Goal: Task Accomplishment & Management: Complete application form

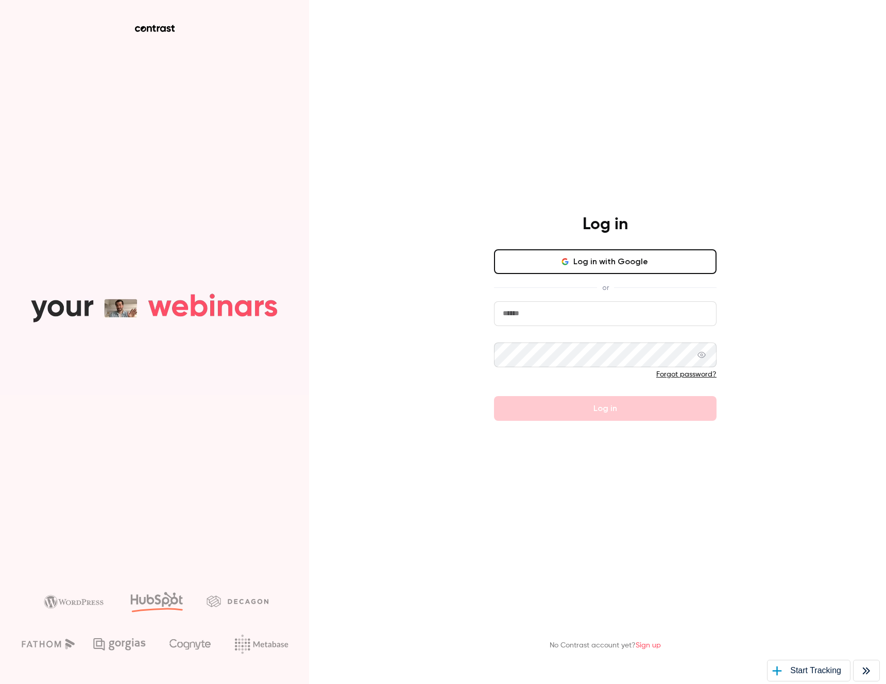
type input "**********"
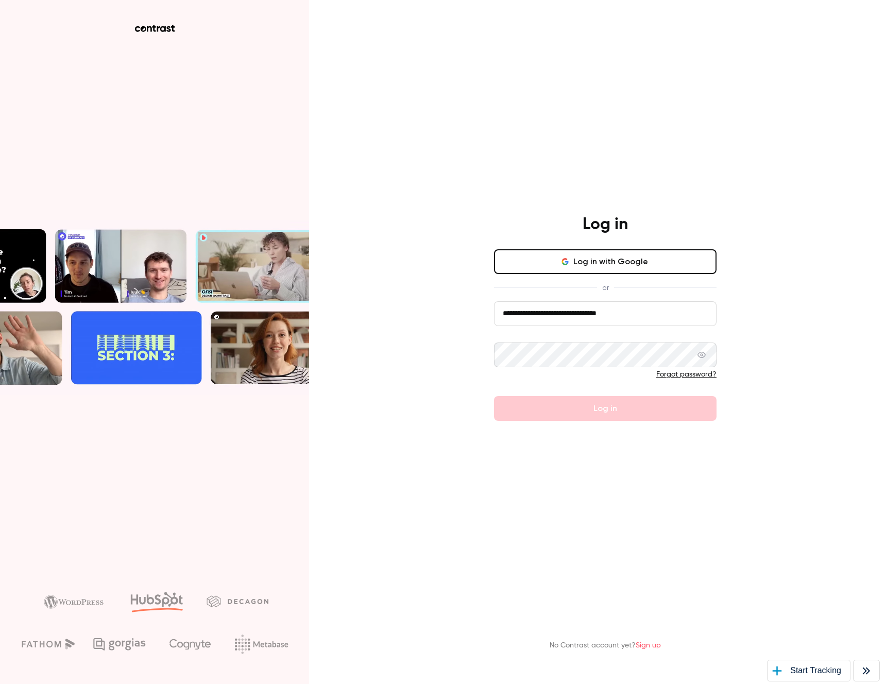
click at [776, 370] on div "**********" at bounding box center [443, 342] width 886 height 684
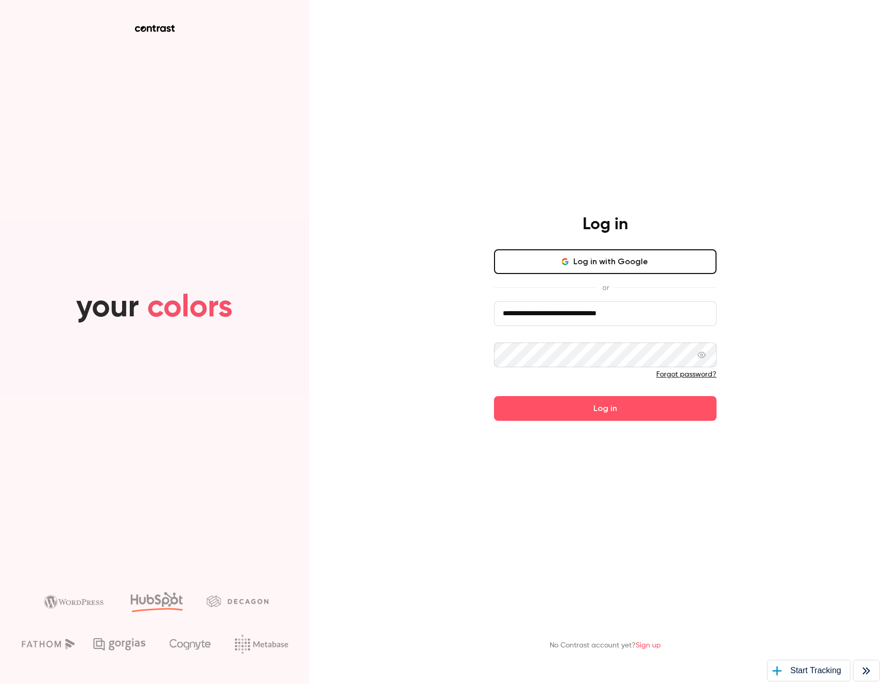
click at [620, 317] on input "**********" at bounding box center [605, 313] width 223 height 25
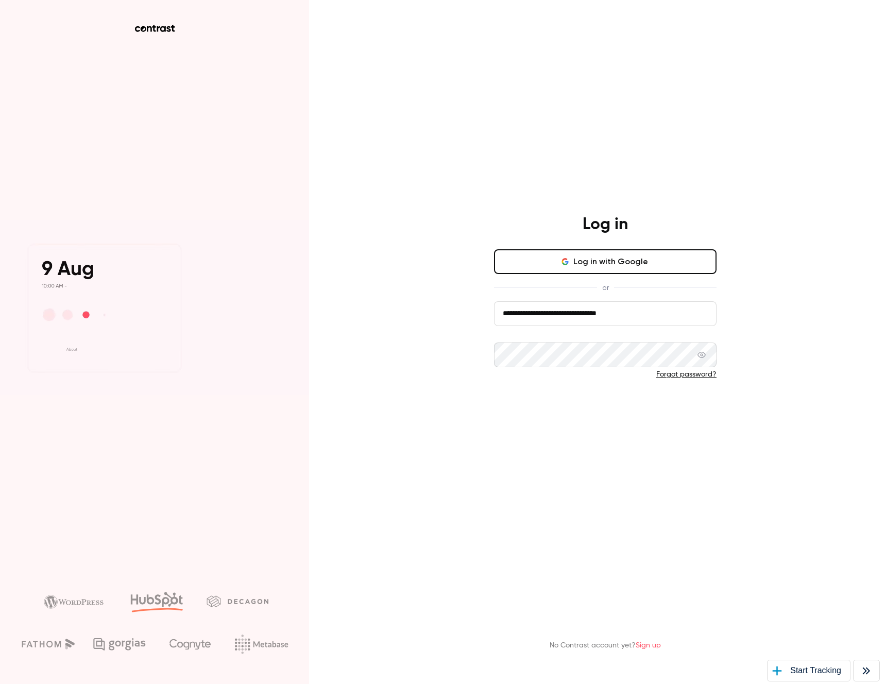
click at [609, 415] on button "Log in" at bounding box center [605, 408] width 223 height 25
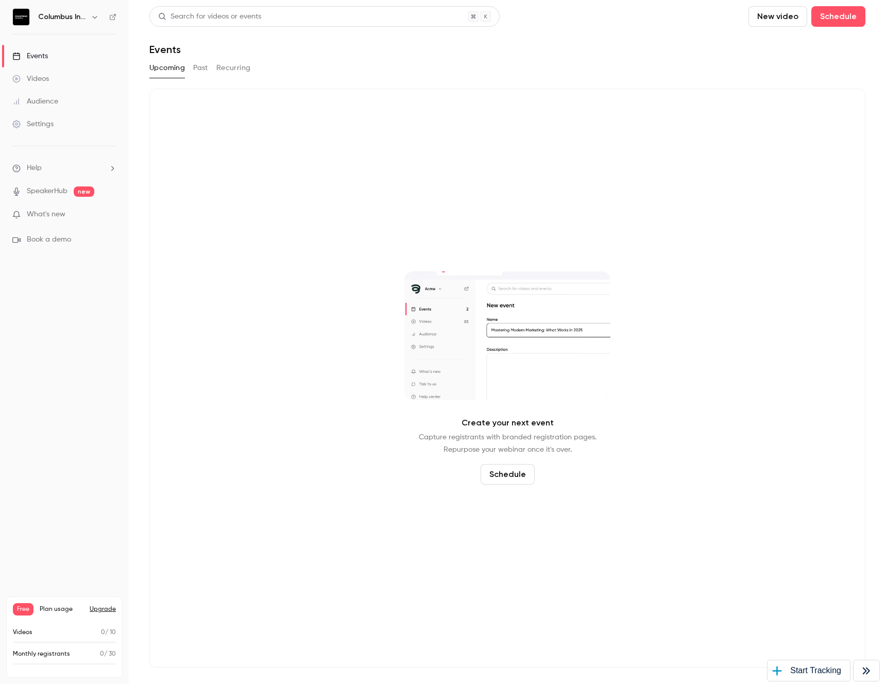
click at [59, 76] on link "Videos" at bounding box center [64, 78] width 129 height 23
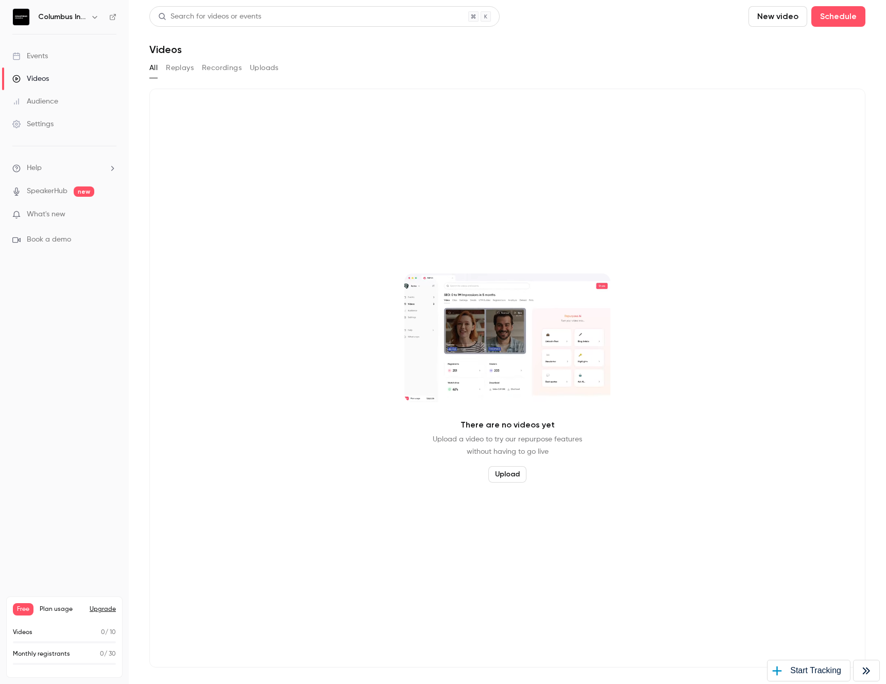
click at [74, 16] on h6 "Columbus Interactive" at bounding box center [62, 17] width 48 height 10
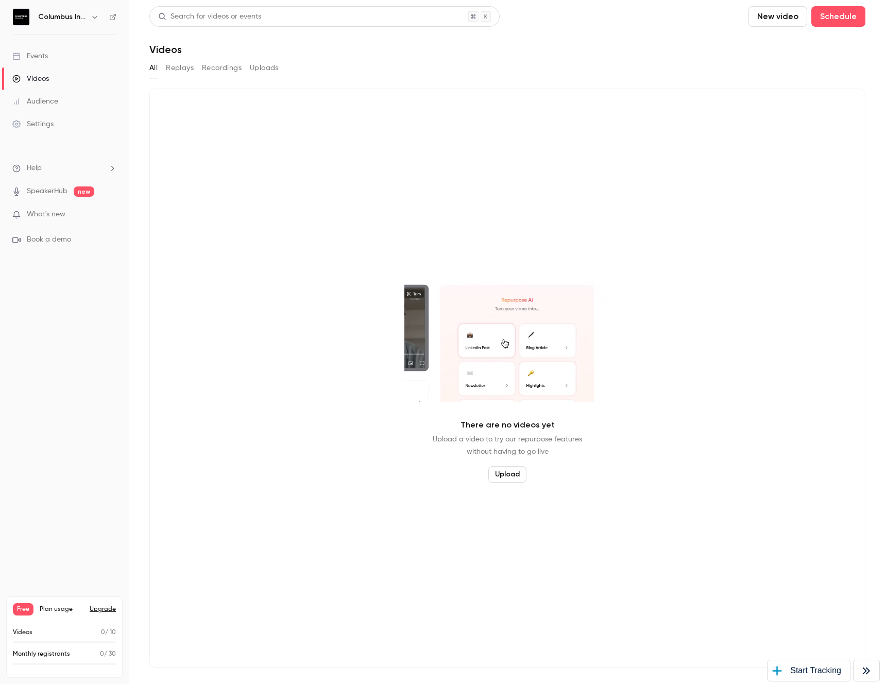
click at [93, 16] on icon "button" at bounding box center [95, 17] width 8 height 8
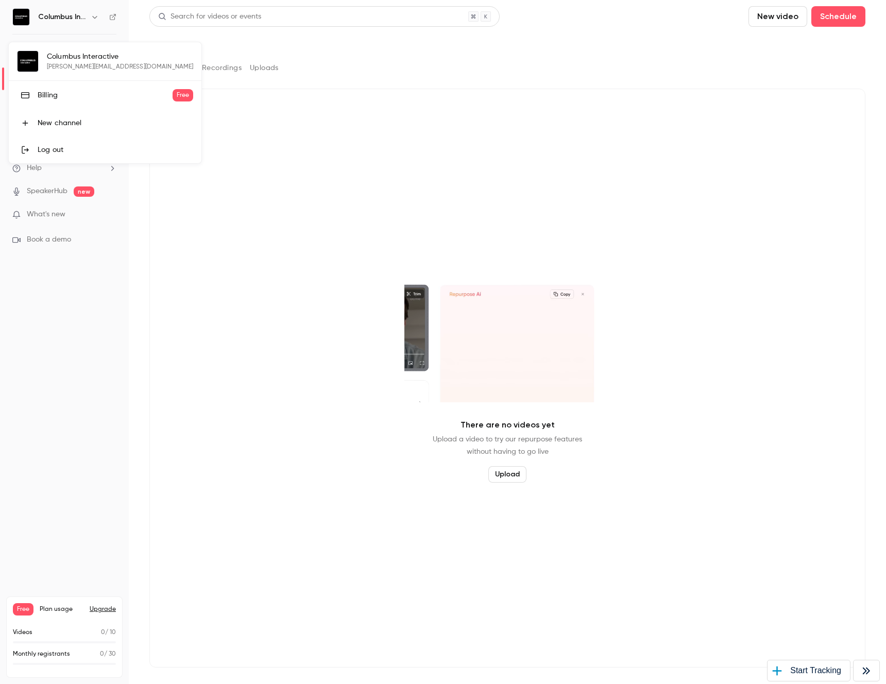
click at [38, 145] on div "Log out" at bounding box center [116, 150] width 156 height 10
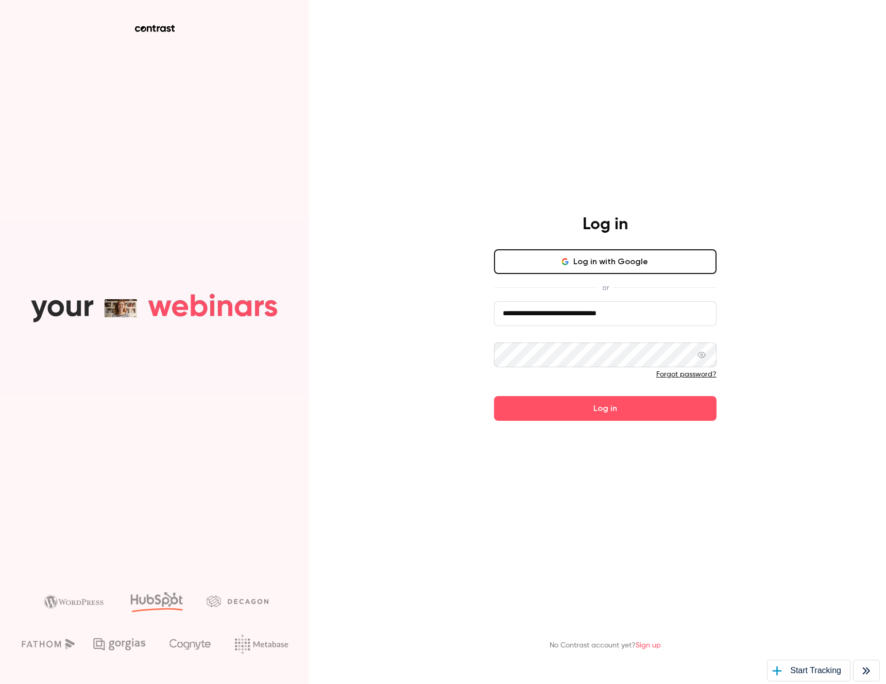
click at [538, 319] on input "**********" at bounding box center [605, 313] width 223 height 25
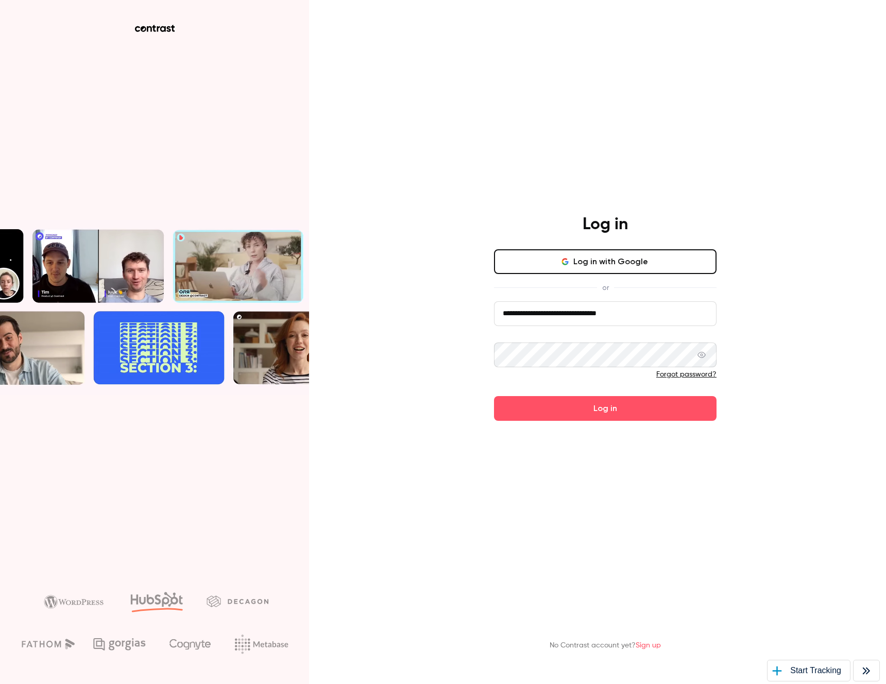
click at [538, 319] on input "**********" at bounding box center [605, 313] width 223 height 25
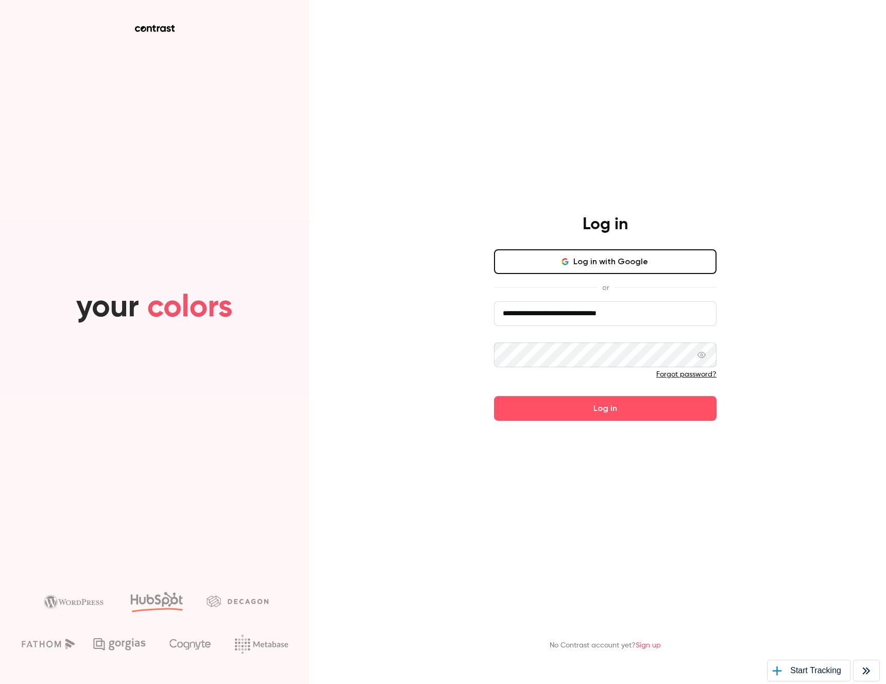
click at [538, 319] on input "**********" at bounding box center [605, 313] width 223 height 25
paste input "email"
type input "**********"
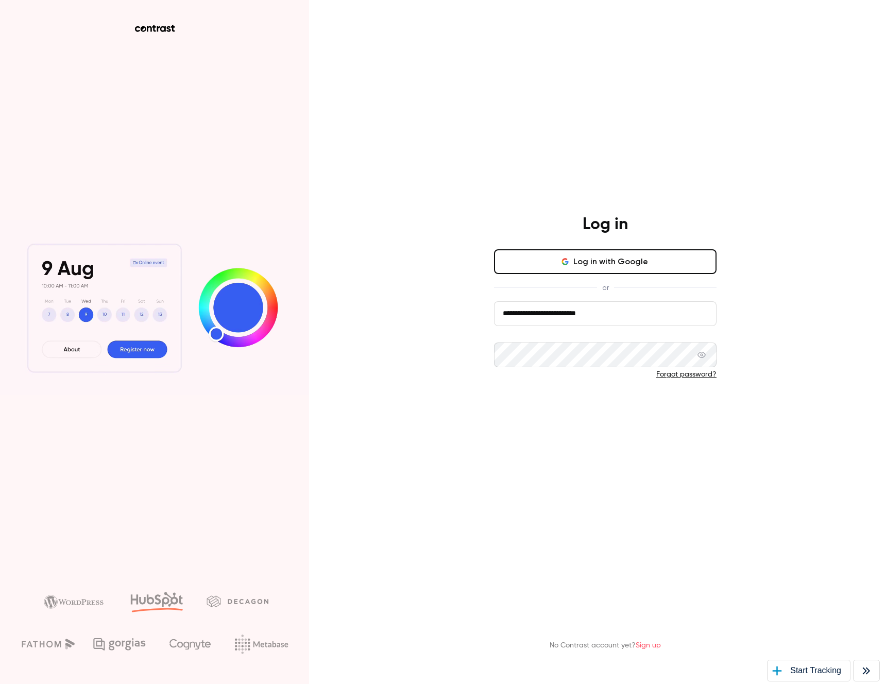
click at [530, 414] on button "Log in" at bounding box center [605, 408] width 223 height 25
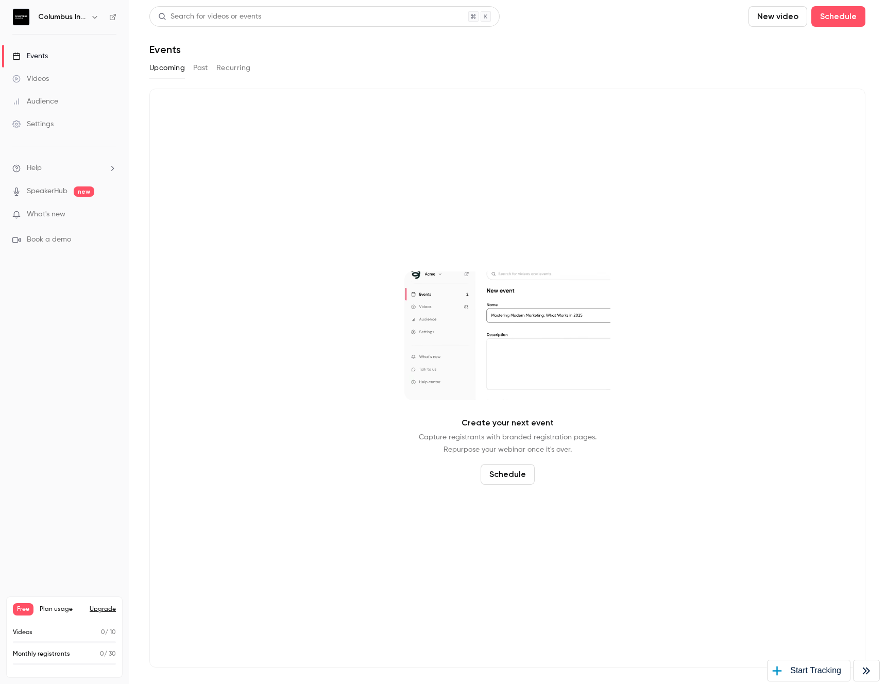
click at [49, 56] on link "Events" at bounding box center [64, 56] width 129 height 23
click at [45, 74] on div "Videos" at bounding box center [30, 79] width 37 height 10
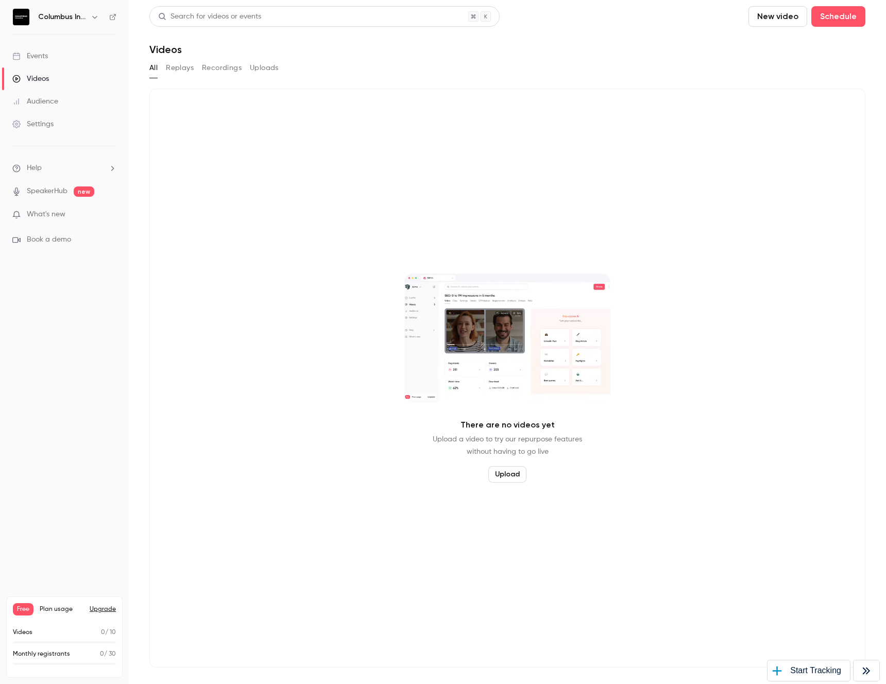
click at [44, 52] on div "Events" at bounding box center [30, 56] width 36 height 10
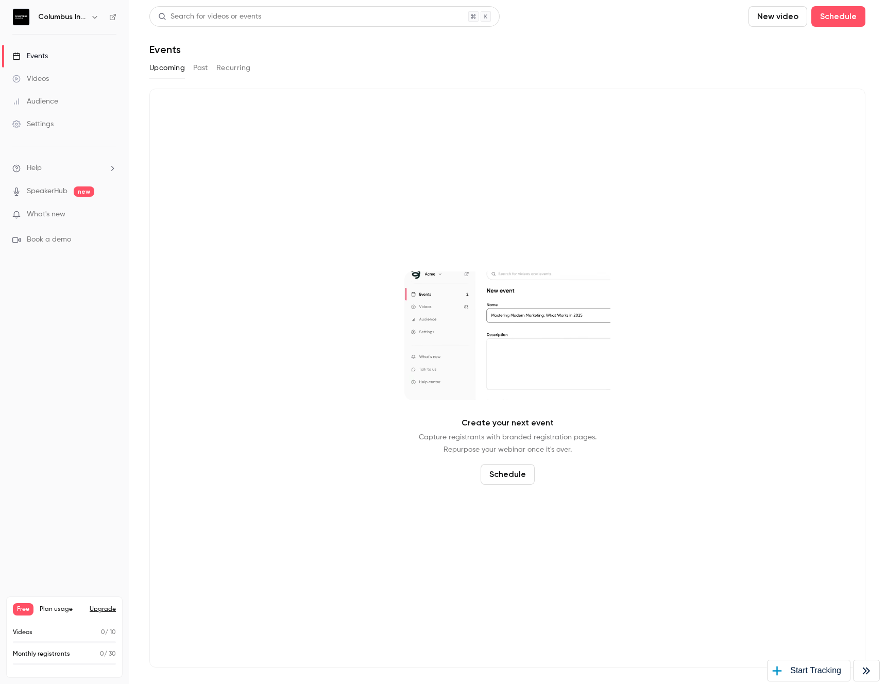
click at [45, 81] on div "Videos" at bounding box center [30, 79] width 37 height 10
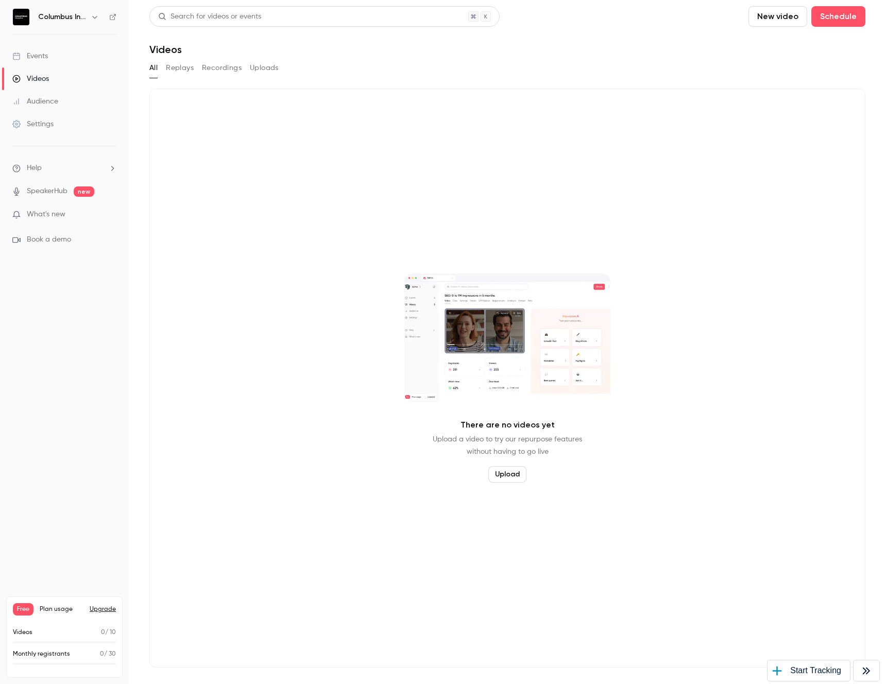
click at [185, 73] on button "Replays" at bounding box center [180, 68] width 28 height 16
click at [153, 71] on button "All" at bounding box center [153, 68] width 8 height 16
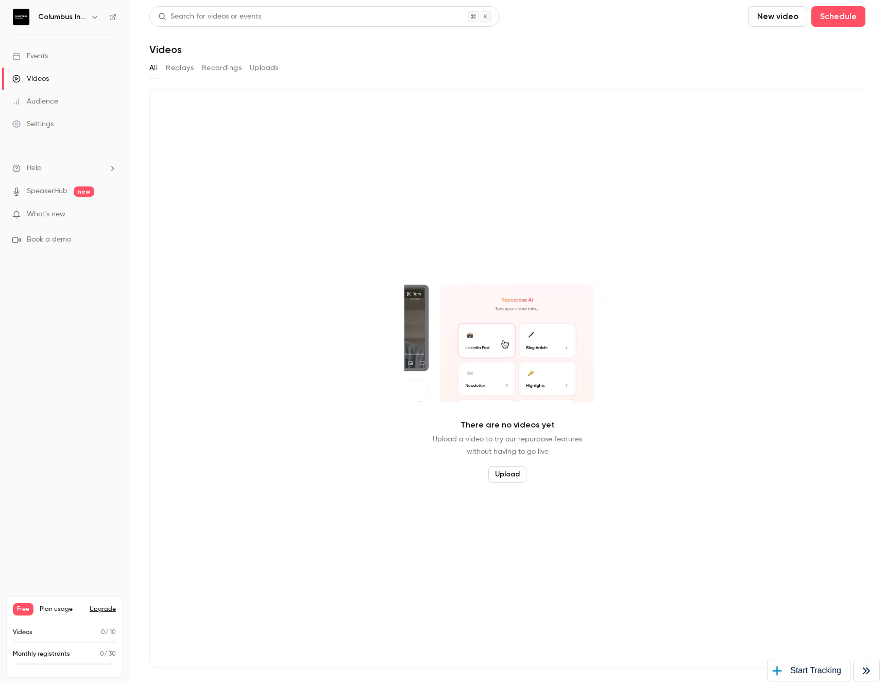
click at [91, 12] on button "button" at bounding box center [95, 17] width 12 height 12
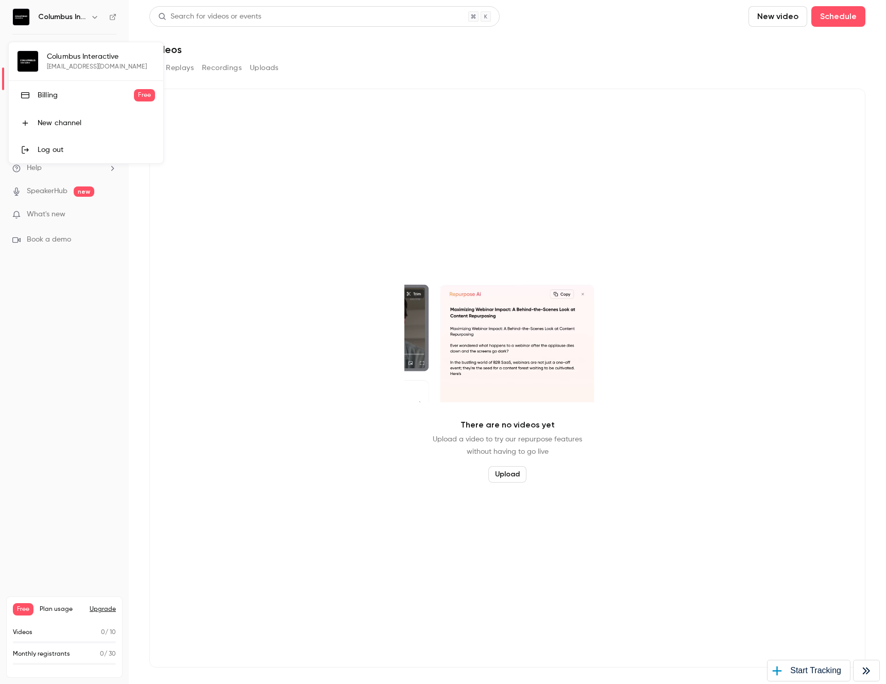
click at [91, 12] on div at bounding box center [443, 342] width 886 height 684
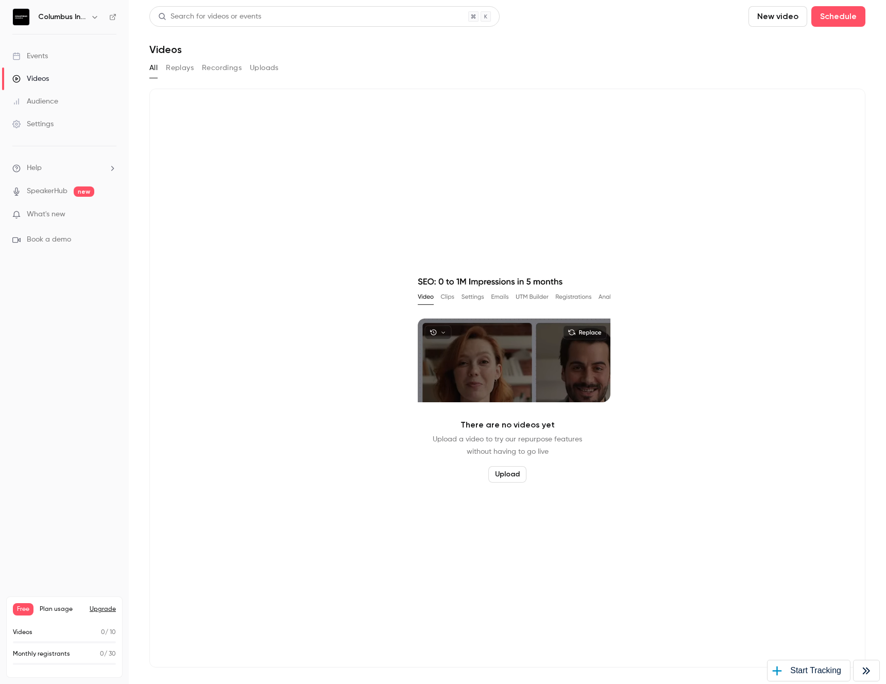
click at [39, 105] on div "Audience" at bounding box center [35, 101] width 46 height 10
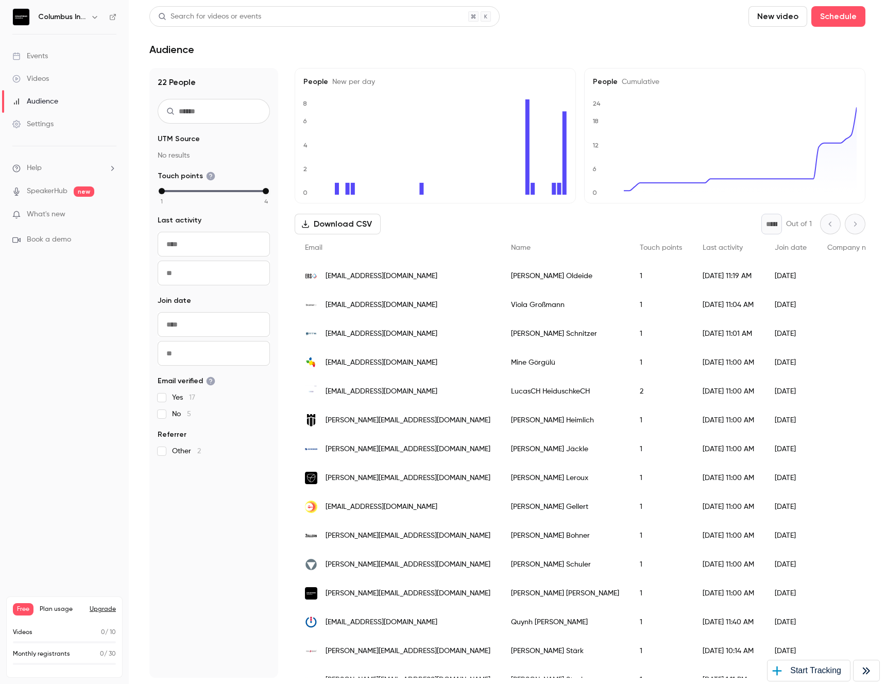
click at [42, 120] on div "Settings" at bounding box center [32, 124] width 41 height 10
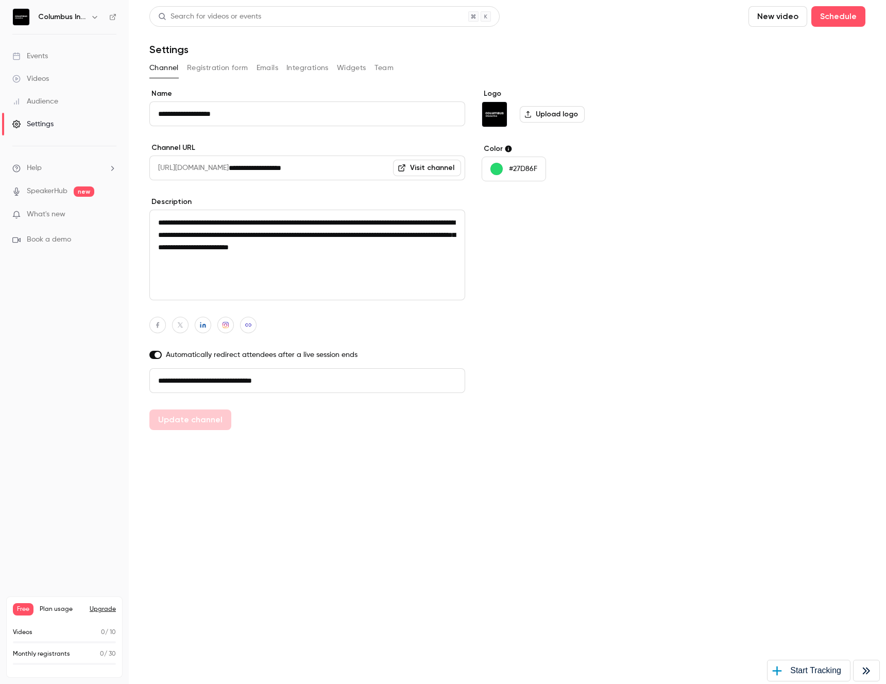
click at [212, 67] on button "Registration form" at bounding box center [217, 68] width 61 height 16
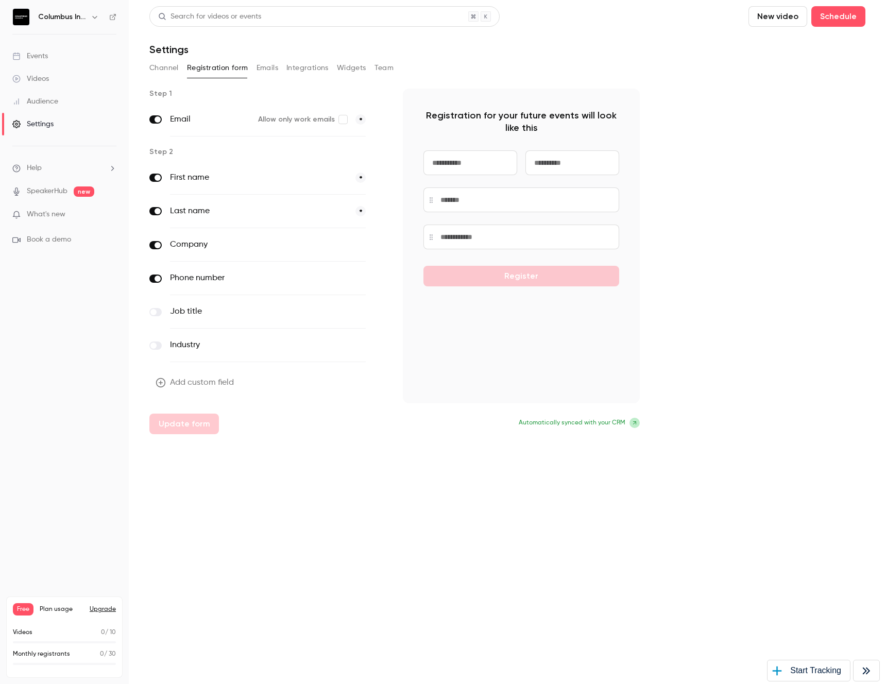
click at [264, 65] on button "Emails" at bounding box center [268, 68] width 22 height 16
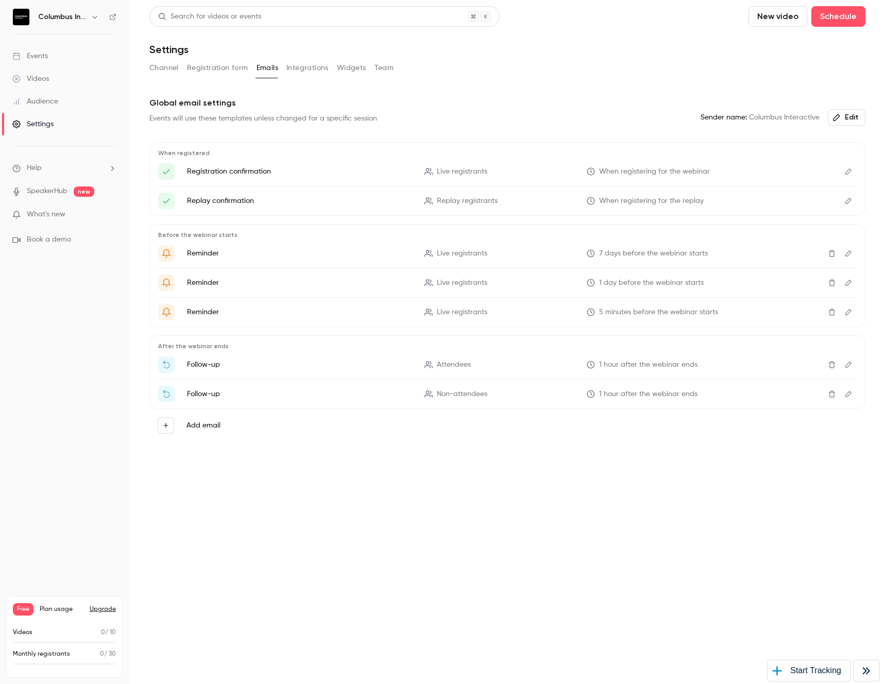
click at [304, 65] on button "Integrations" at bounding box center [307, 68] width 42 height 16
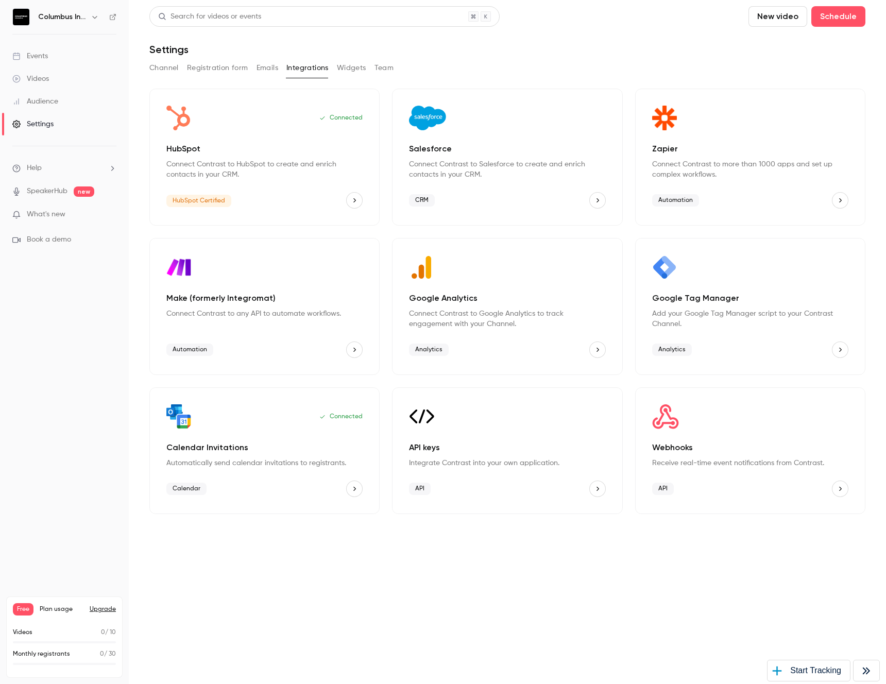
click at [58, 52] on link "Events" at bounding box center [64, 56] width 129 height 23
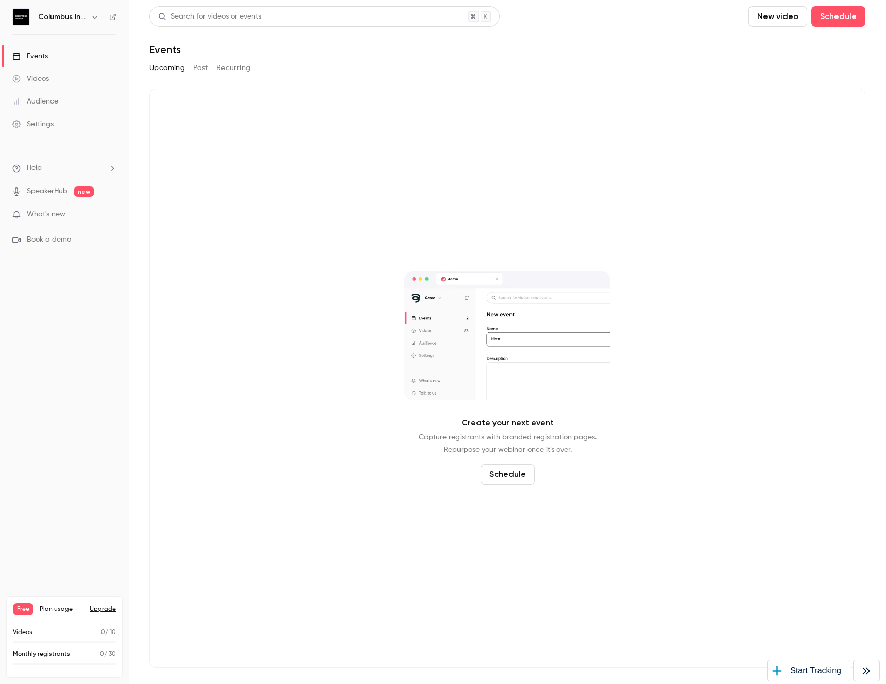
click at [45, 189] on link "SpeakerHub" at bounding box center [47, 191] width 41 height 11
click at [49, 100] on div "Audience" at bounding box center [35, 101] width 46 height 10
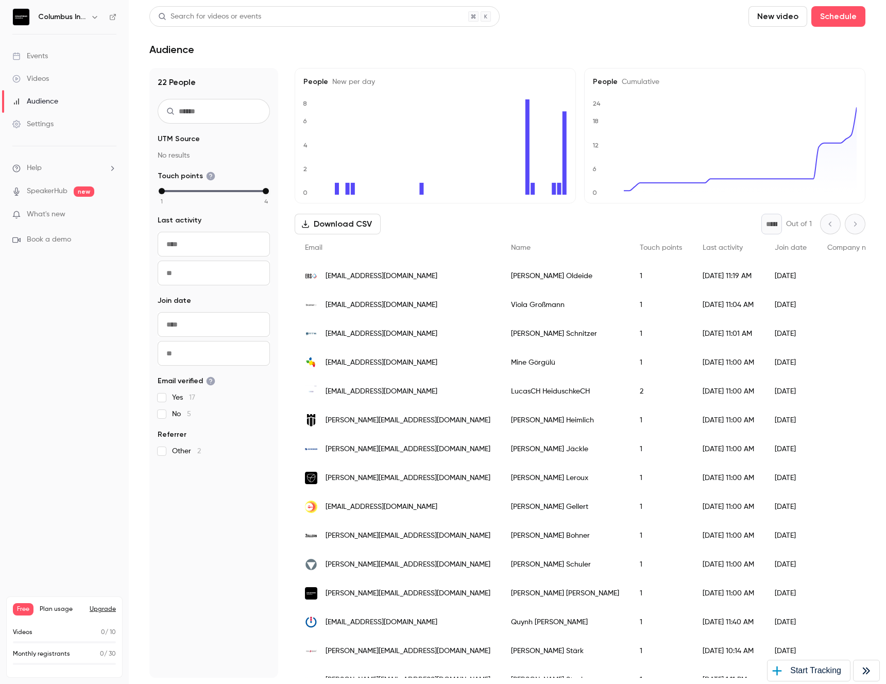
click at [46, 75] on div "Videos" at bounding box center [30, 79] width 37 height 10
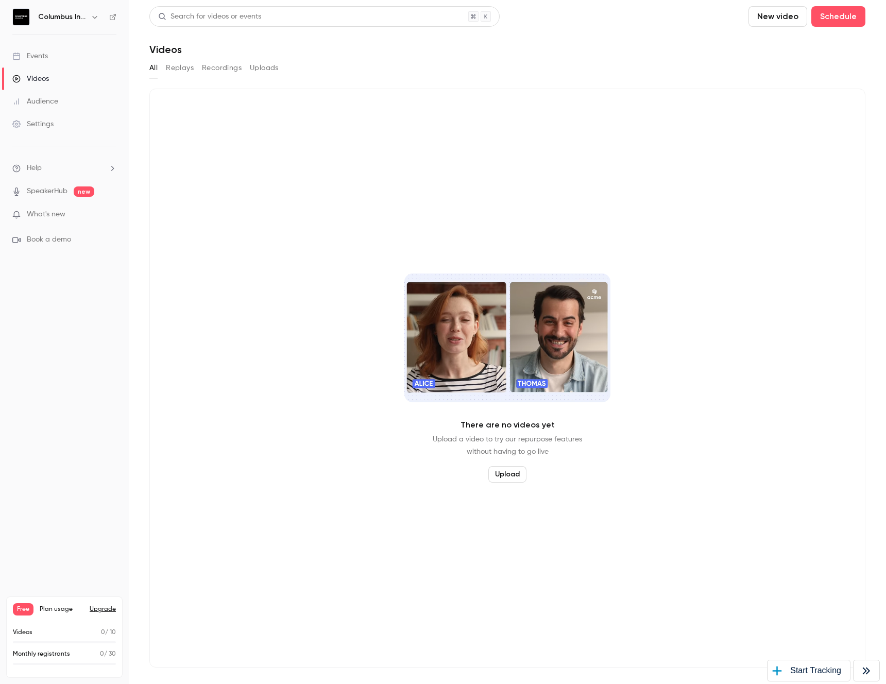
click at [41, 54] on div "Events" at bounding box center [30, 56] width 36 height 10
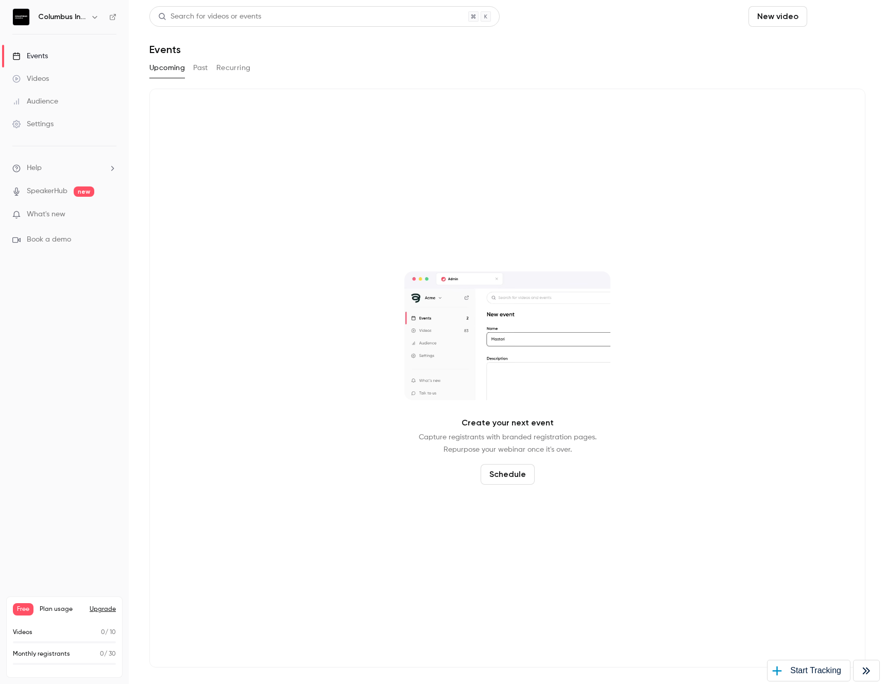
click at [841, 11] on button "Schedule" at bounding box center [838, 16] width 54 height 21
click at [777, 47] on div at bounding box center [770, 44] width 16 height 7
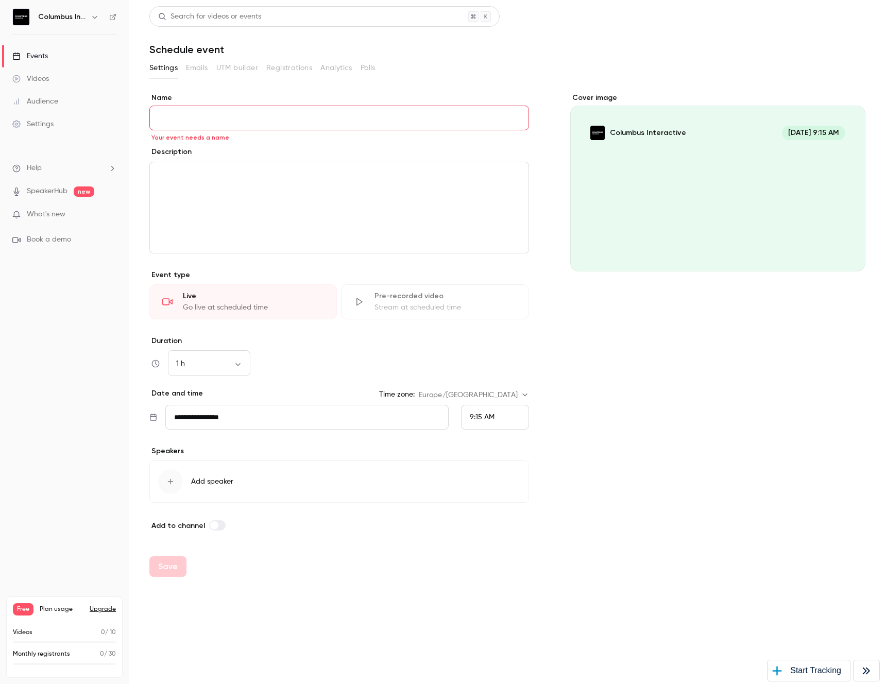
click at [180, 486] on div "button" at bounding box center [170, 481] width 25 height 25
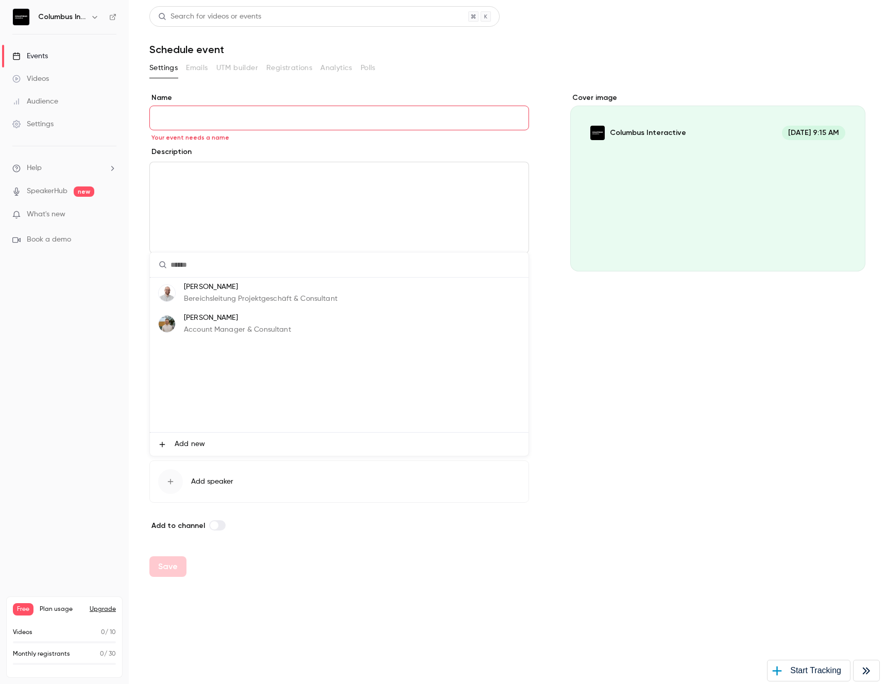
click at [189, 304] on li "[PERSON_NAME] Bereichsleitung Projektgeschäft & Consultant" at bounding box center [339, 293] width 379 height 31
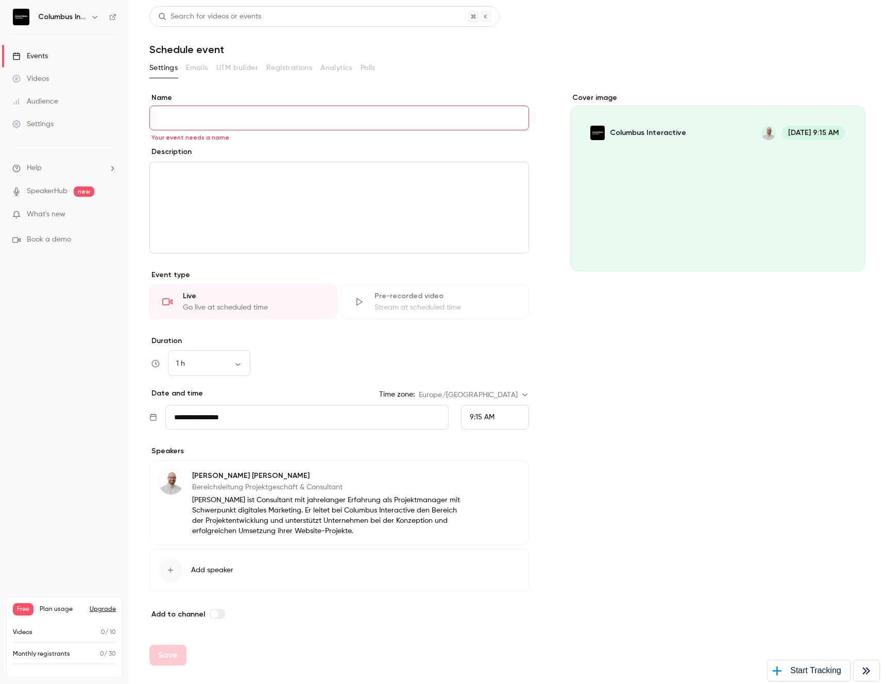
click at [207, 576] on button "Add speaker" at bounding box center [339, 570] width 380 height 42
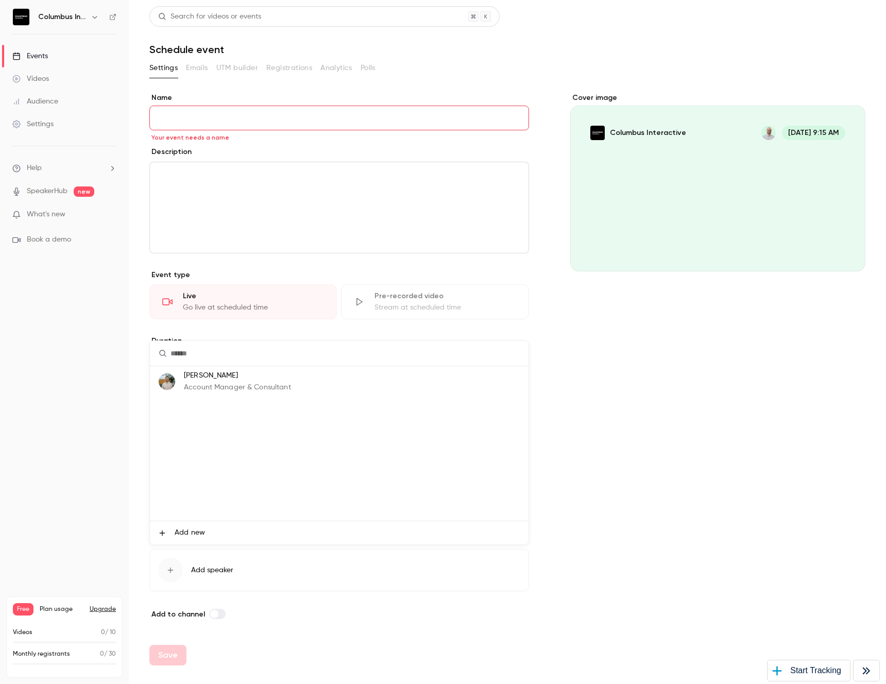
click at [227, 385] on p "Account Manager & Consultant" at bounding box center [237, 387] width 107 height 11
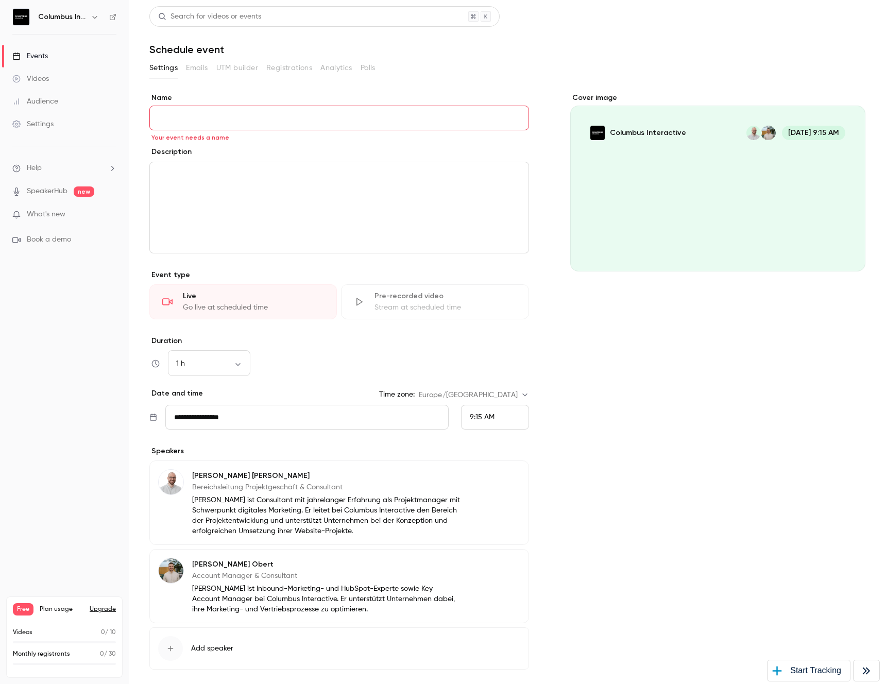
click at [36, 51] on div "Events" at bounding box center [30, 56] width 36 height 10
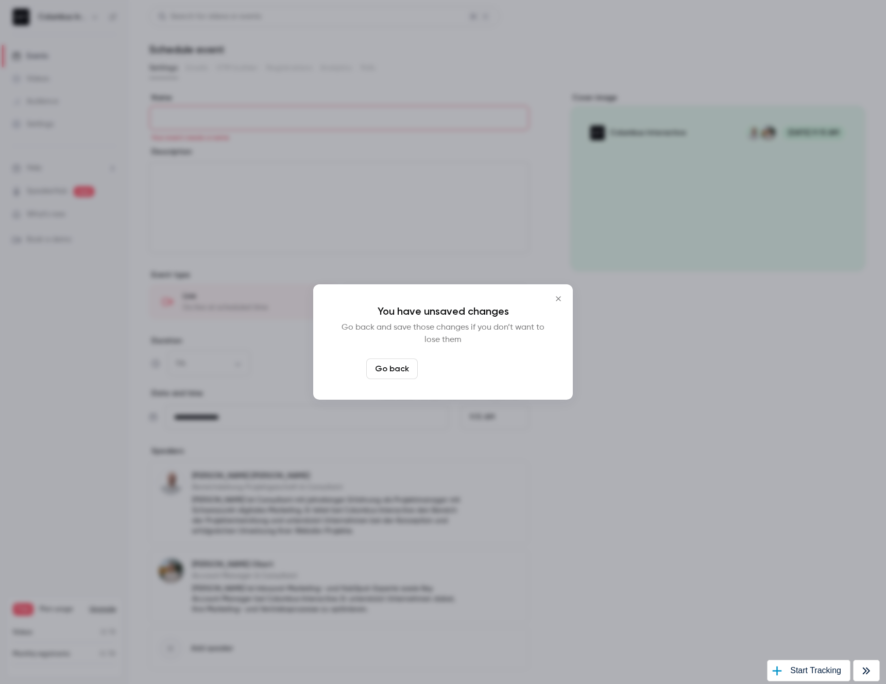
click at [463, 373] on button "Leave page anyway" at bounding box center [471, 369] width 98 height 21
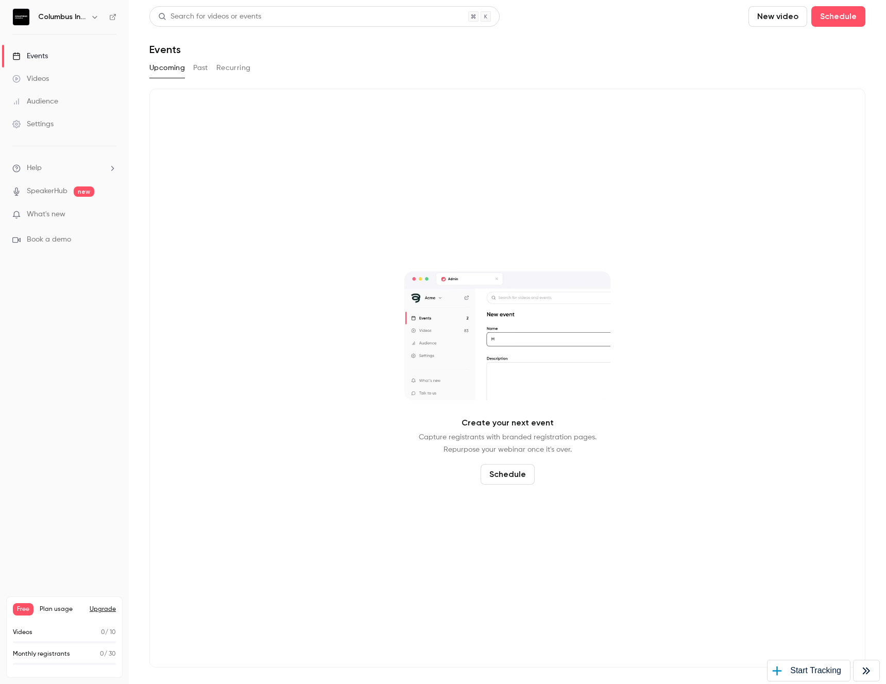
click at [94, 18] on icon "button" at bounding box center [95, 17] width 8 height 8
click at [94, 18] on div at bounding box center [443, 342] width 886 height 684
click at [118, 15] on nav "Columbus Interactive Events Videos Audience Settings Help SpeakerHub new What's…" at bounding box center [64, 342] width 129 height 684
click at [111, 15] on icon at bounding box center [113, 17] width 6 height 6
